Goal: Contribute content: Contribute content

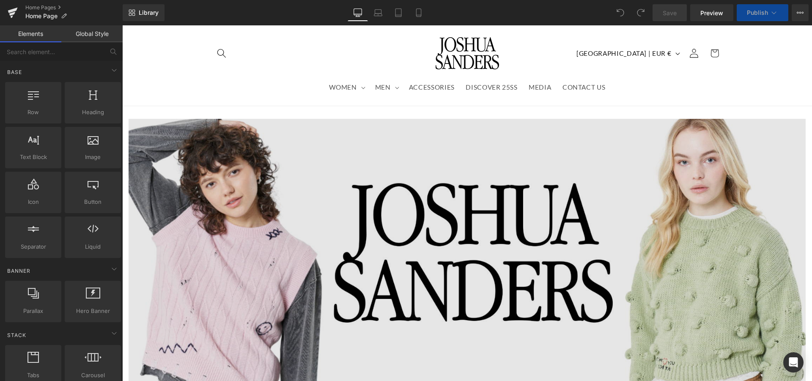
click at [339, 243] on img at bounding box center [467, 260] width 677 height 282
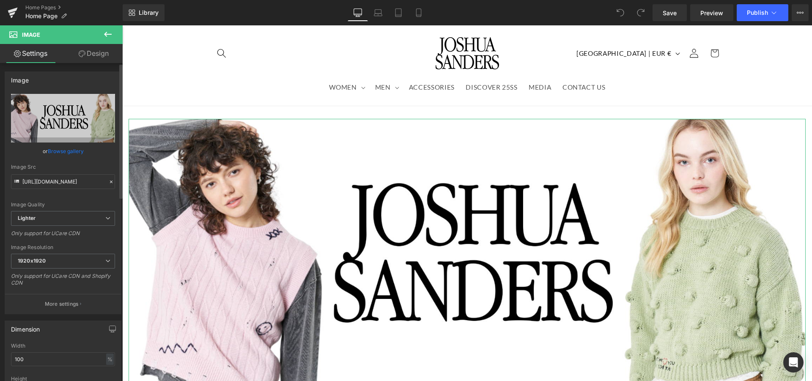
click at [58, 152] on link "Browse gallery" at bounding box center [66, 151] width 36 height 15
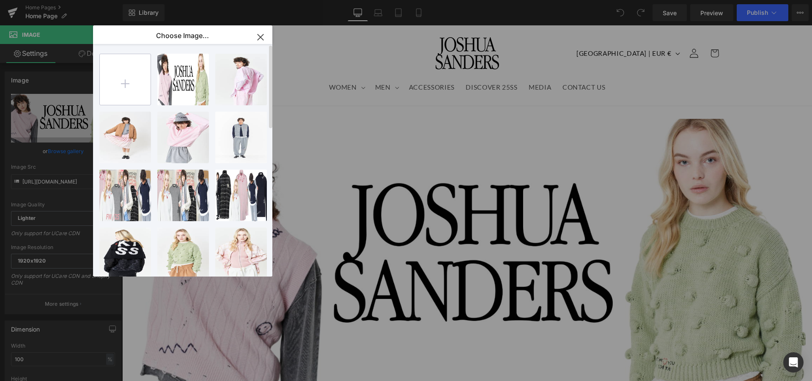
click at [116, 82] on input "file" at bounding box center [125, 79] width 51 height 51
type input "C:\fakepath\1-home fw25 banner.png"
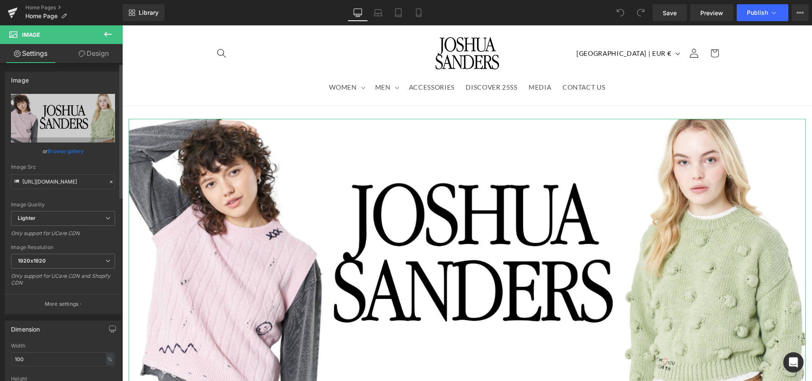
click at [57, 153] on link "Browse gallery" at bounding box center [66, 151] width 36 height 15
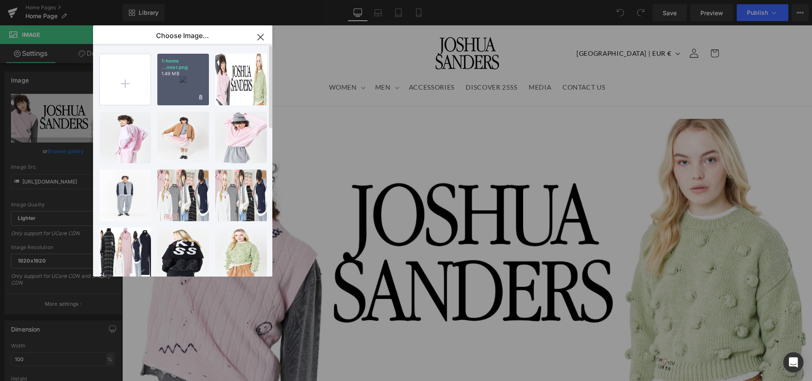
click at [190, 83] on div "1-home ...nner.png 1.49 MB" at bounding box center [183, 80] width 52 height 52
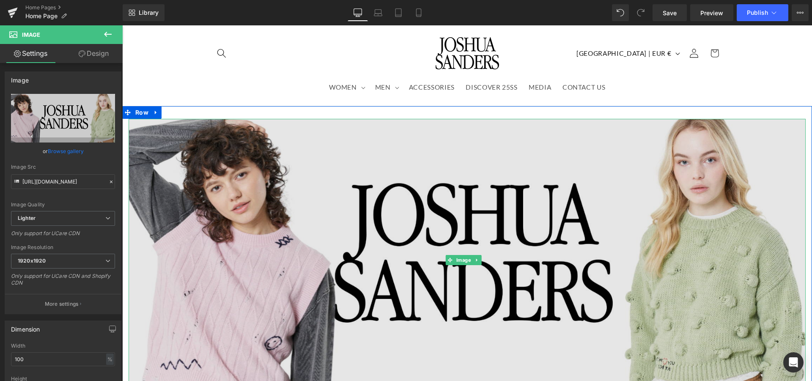
type input "[URL][DOMAIN_NAME]"
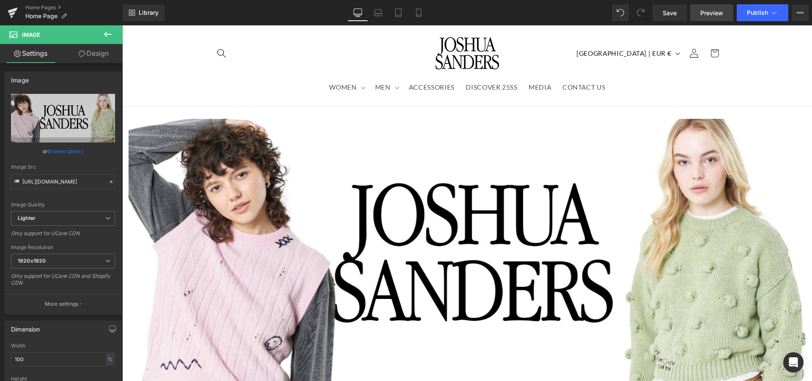
click at [700, 12] on link "Preview" at bounding box center [712, 12] width 43 height 17
click at [670, 13] on span "Save" at bounding box center [670, 12] width 14 height 9
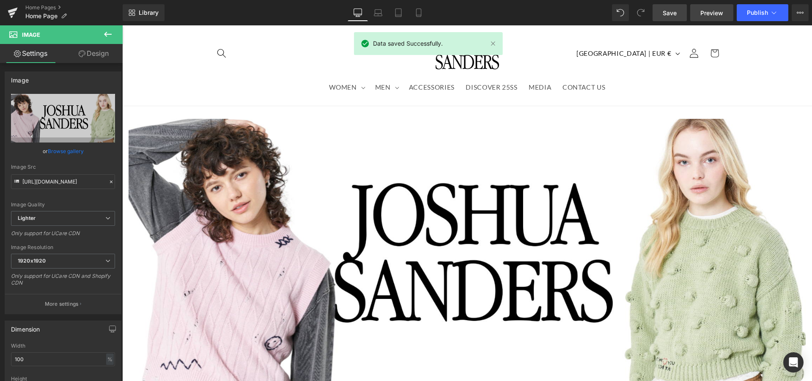
click at [721, 14] on span "Preview" at bounding box center [712, 12] width 23 height 9
